Goal: Check status: Check status

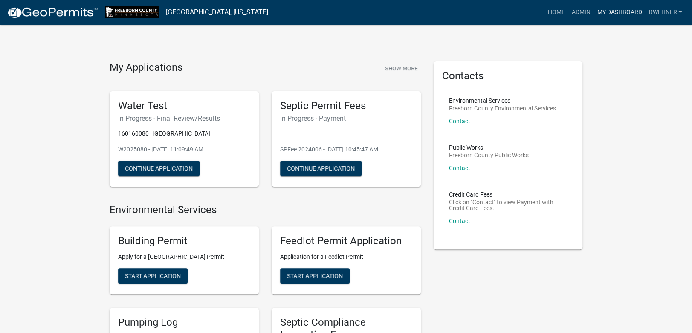
click at [612, 8] on link "My Dashboard" at bounding box center [620, 12] width 52 height 16
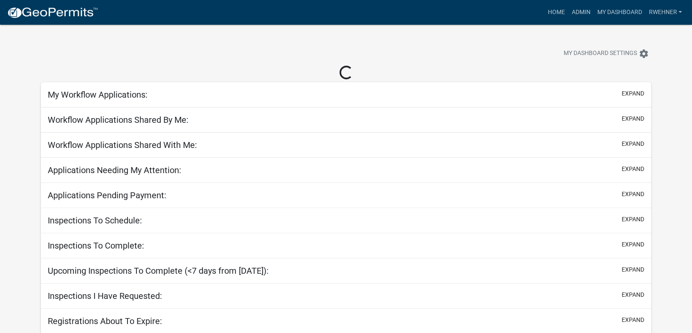
select select "2: 50"
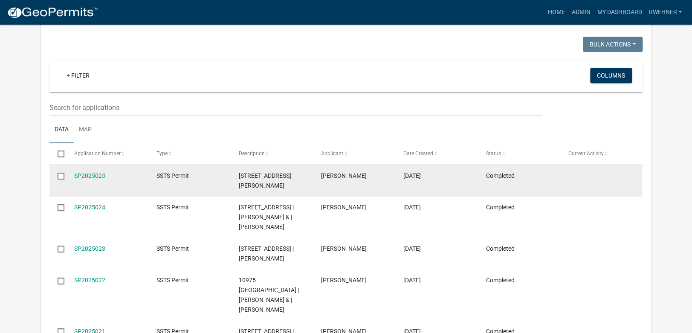
scroll to position [90, 0]
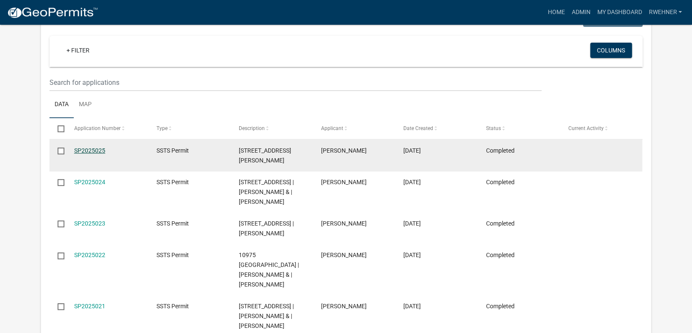
click at [92, 166] on datatable-body-cell "SP2025025" at bounding box center [107, 155] width 82 height 32
click at [97, 153] on link "SP2025025" at bounding box center [89, 150] width 31 height 7
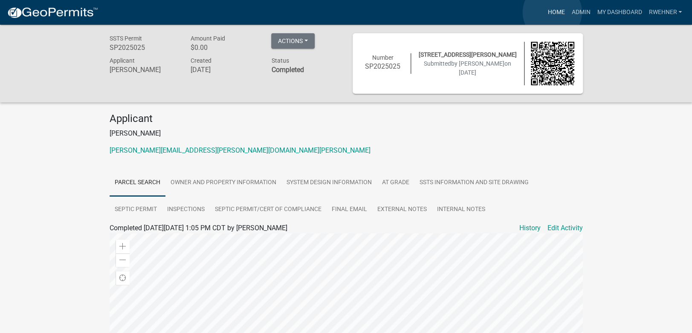
click at [552, 12] on link "Home" at bounding box center [556, 12] width 24 height 16
